Goal: Understand process/instructions: Learn how to perform a task or action

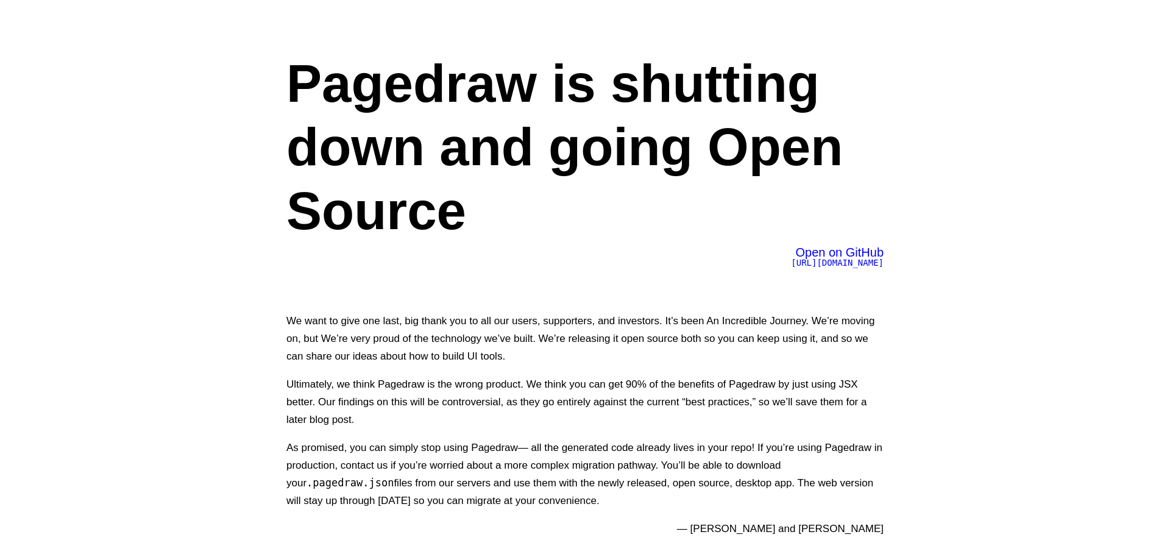
click at [792, 260] on span "https://github.com/Pagedraw/pagedraw" at bounding box center [837, 263] width 93 height 10
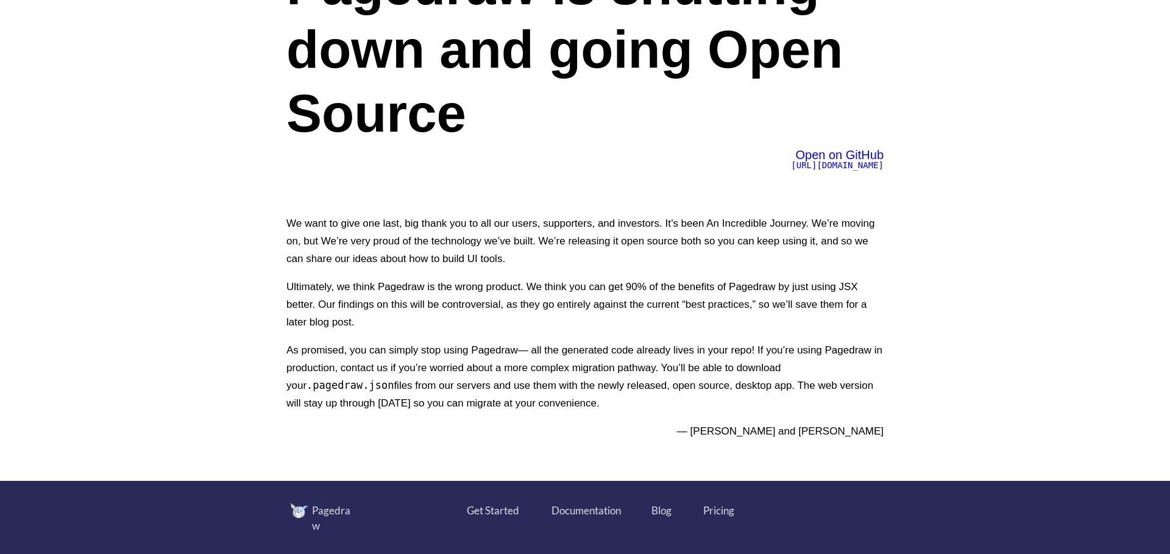
scroll to position [275, 0]
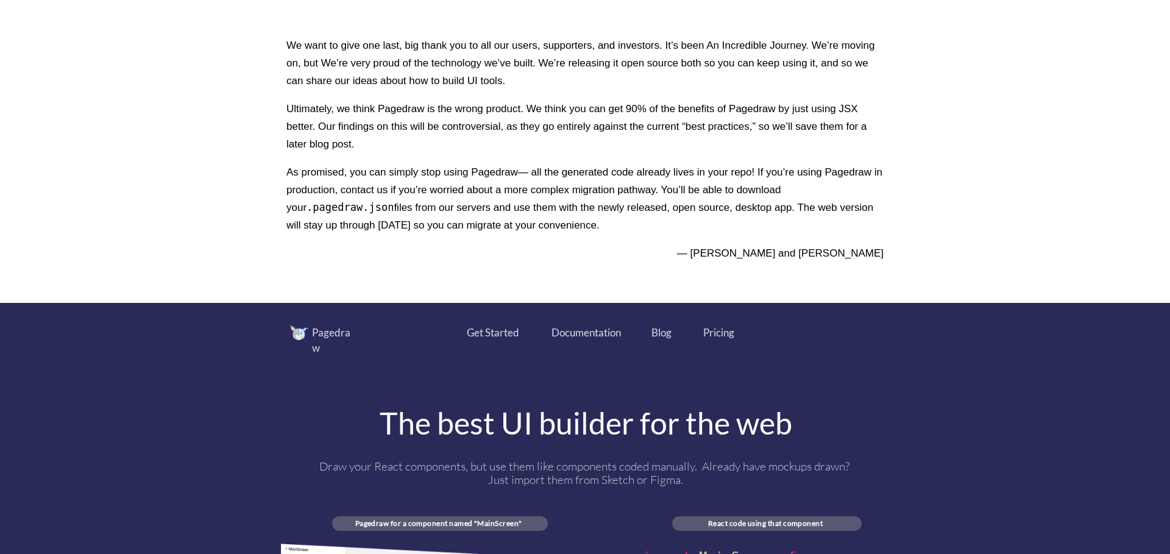
click at [712, 336] on div "Pricing" at bounding box center [718, 333] width 31 height 16
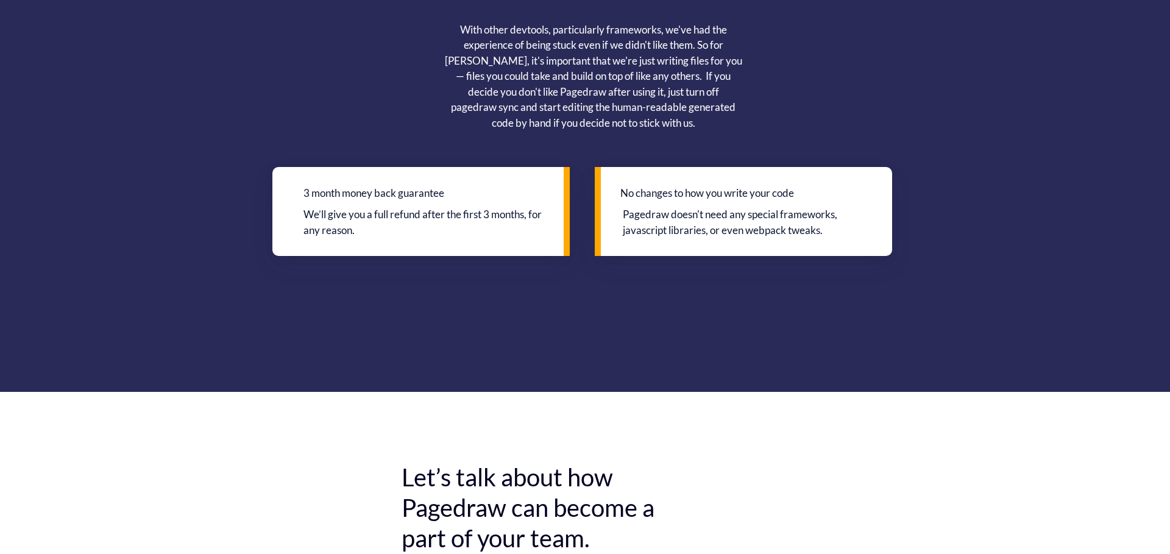
scroll to position [1611, 0]
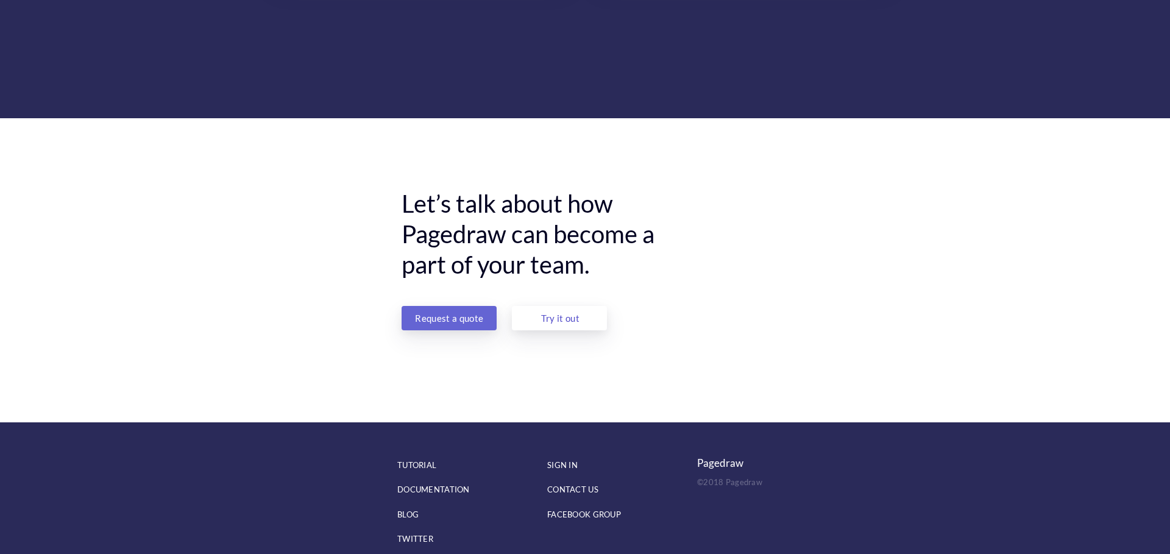
click at [581, 306] on div "Try it out" at bounding box center [559, 318] width 51 height 24
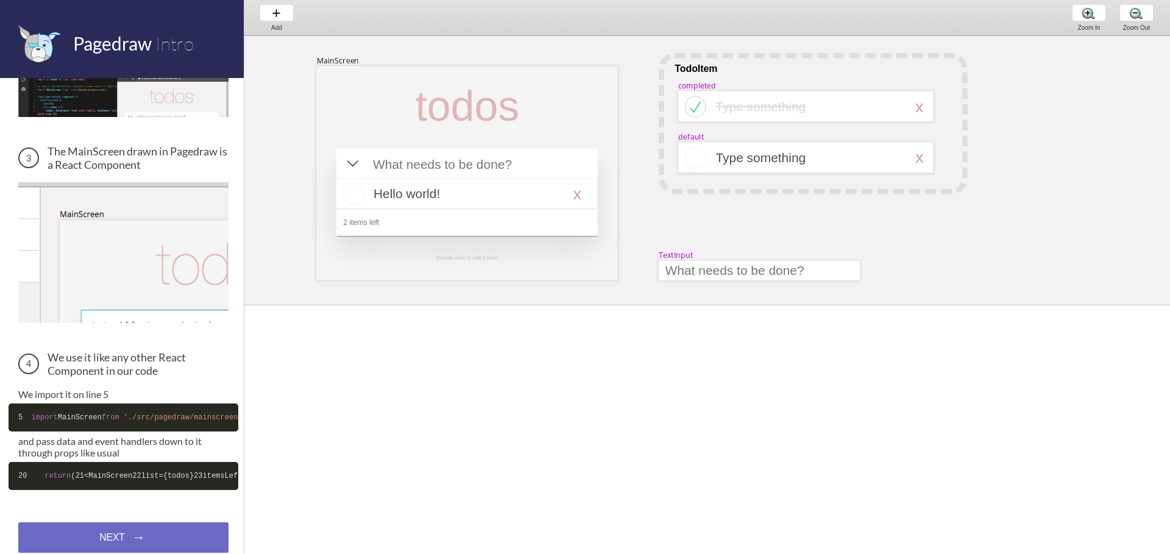
scroll to position [402, 0]
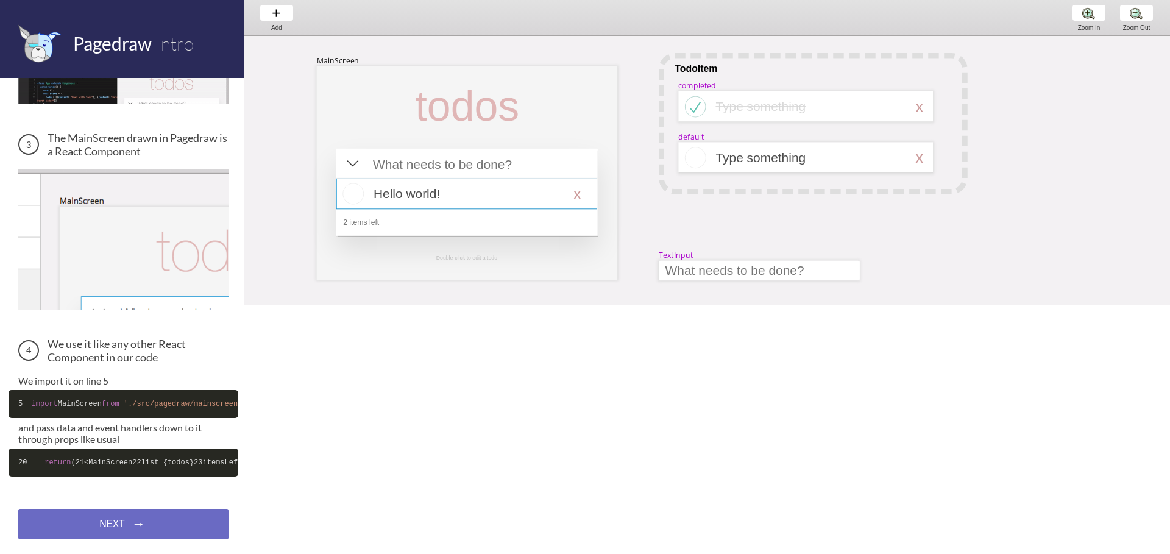
click at [526, 193] on div at bounding box center [466, 194] width 261 height 31
select select "16"
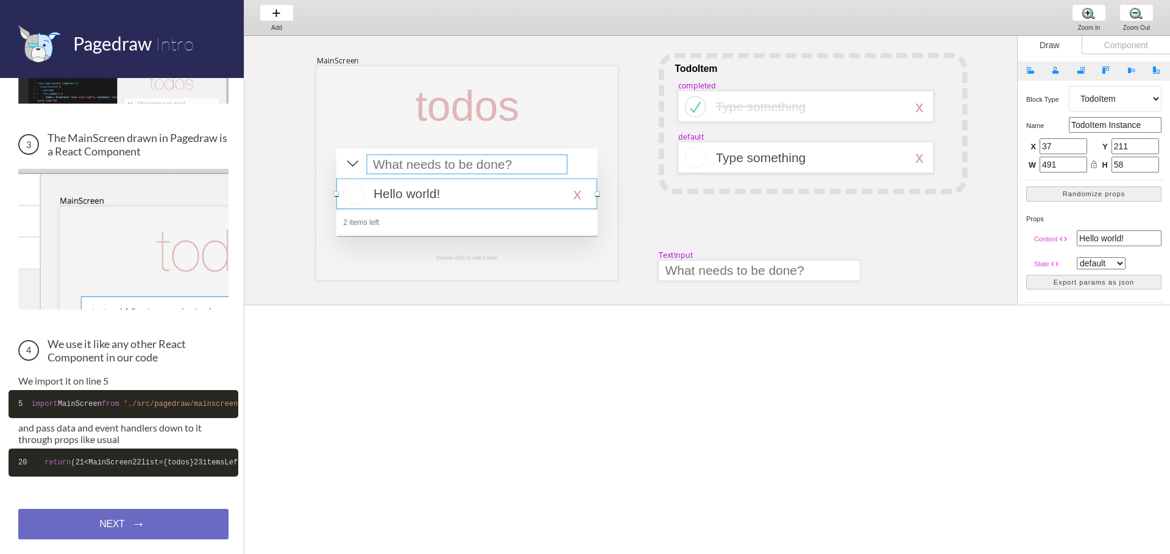
click at [530, 174] on div at bounding box center [467, 163] width 201 height 19
select select "15"
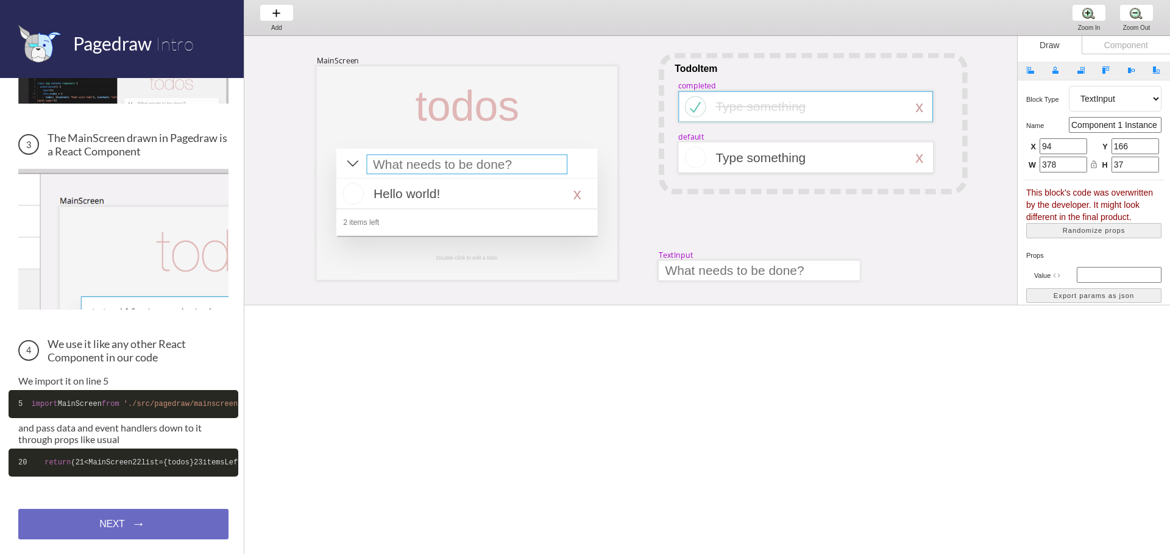
click at [840, 116] on div at bounding box center [805, 106] width 255 height 31
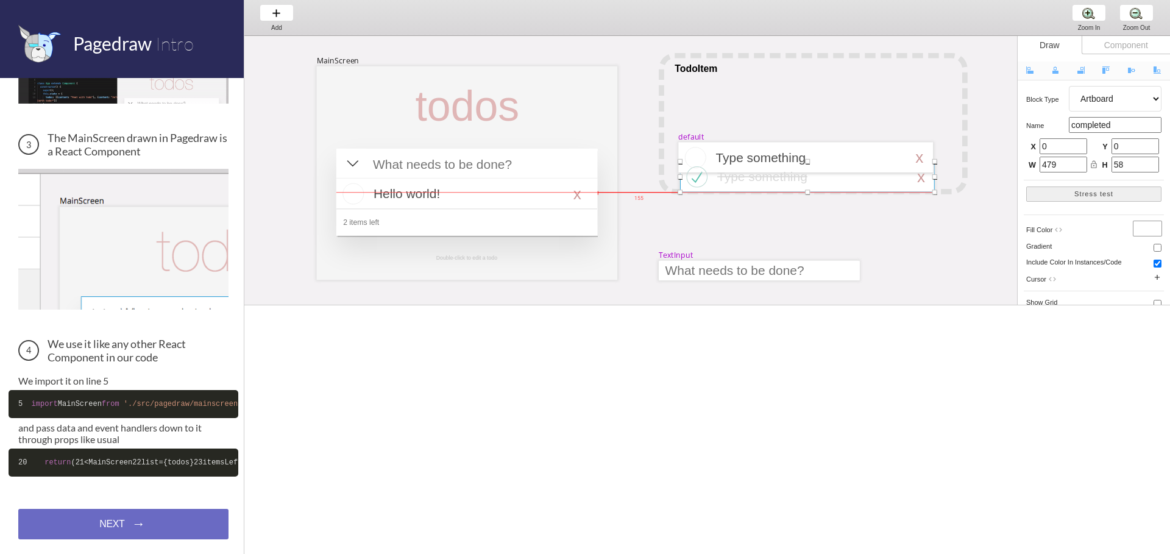
drag, startPoint x: 849, startPoint y: 116, endPoint x: 851, endPoint y: 186, distance: 70.1
click at [851, 186] on div at bounding box center [807, 176] width 255 height 31
